Goal: Task Accomplishment & Management: Manage account settings

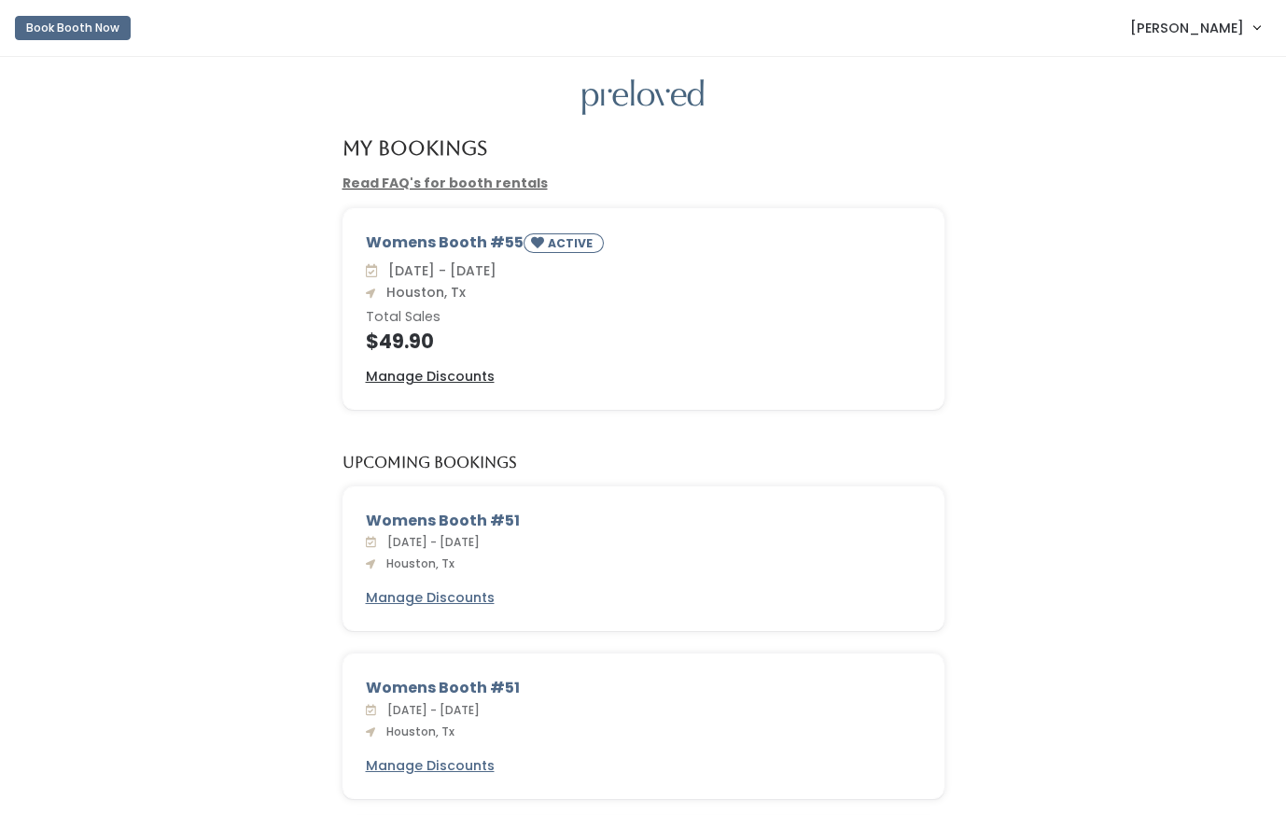
click at [1158, 28] on span "[PERSON_NAME]" at bounding box center [1187, 28] width 114 height 21
click at [1165, 115] on link "Account settings" at bounding box center [1194, 108] width 167 height 34
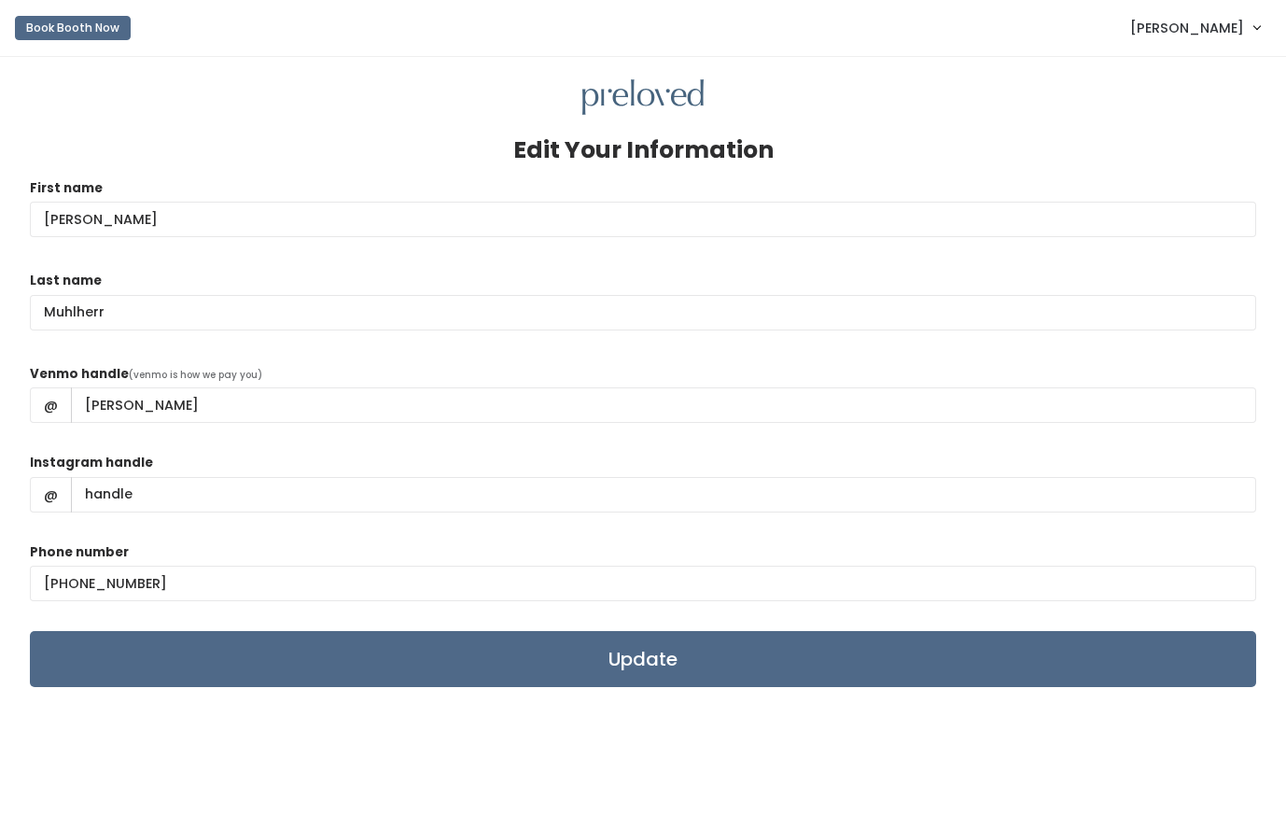
click at [1189, 25] on span "[PERSON_NAME]" at bounding box center [1187, 28] width 114 height 21
click at [1155, 77] on link "My bookings" at bounding box center [1194, 74] width 167 height 34
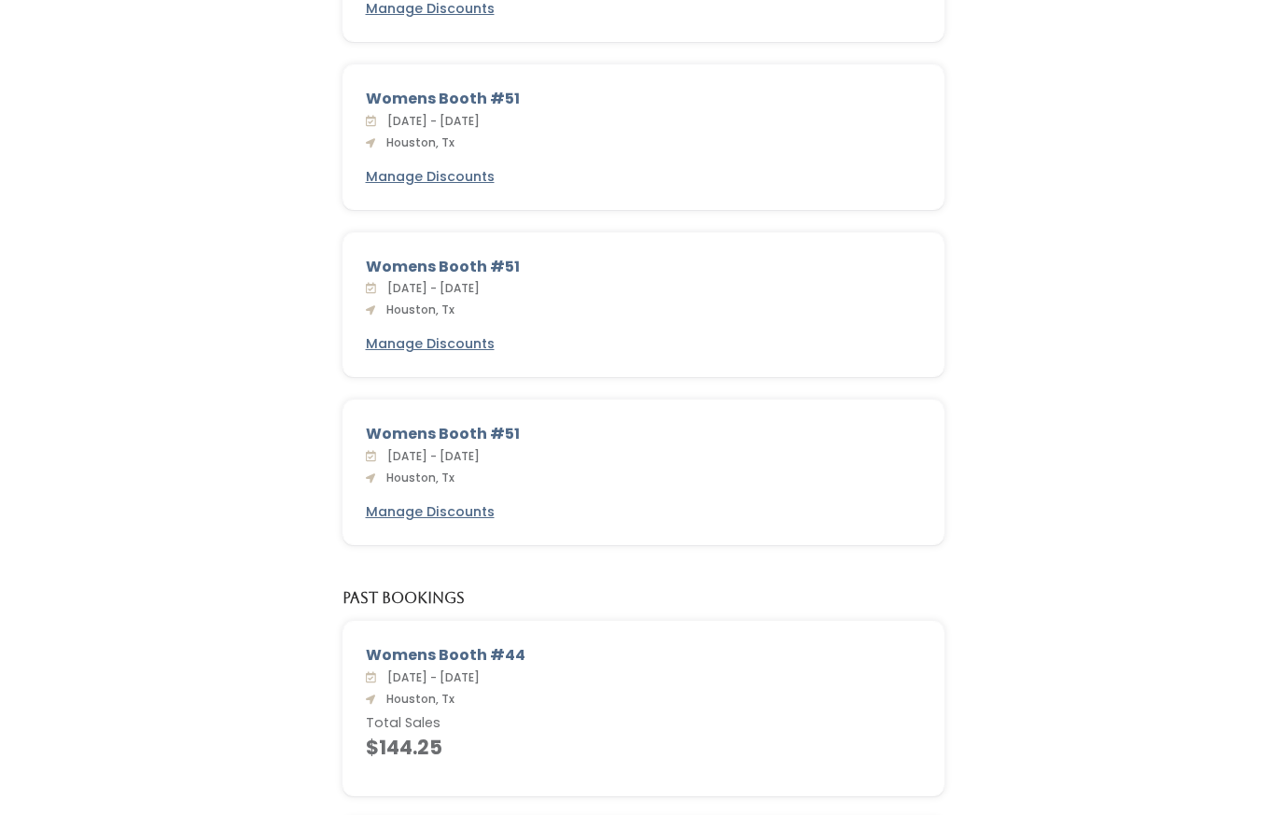
scroll to position [591, 0]
